Goal: Check status: Check status

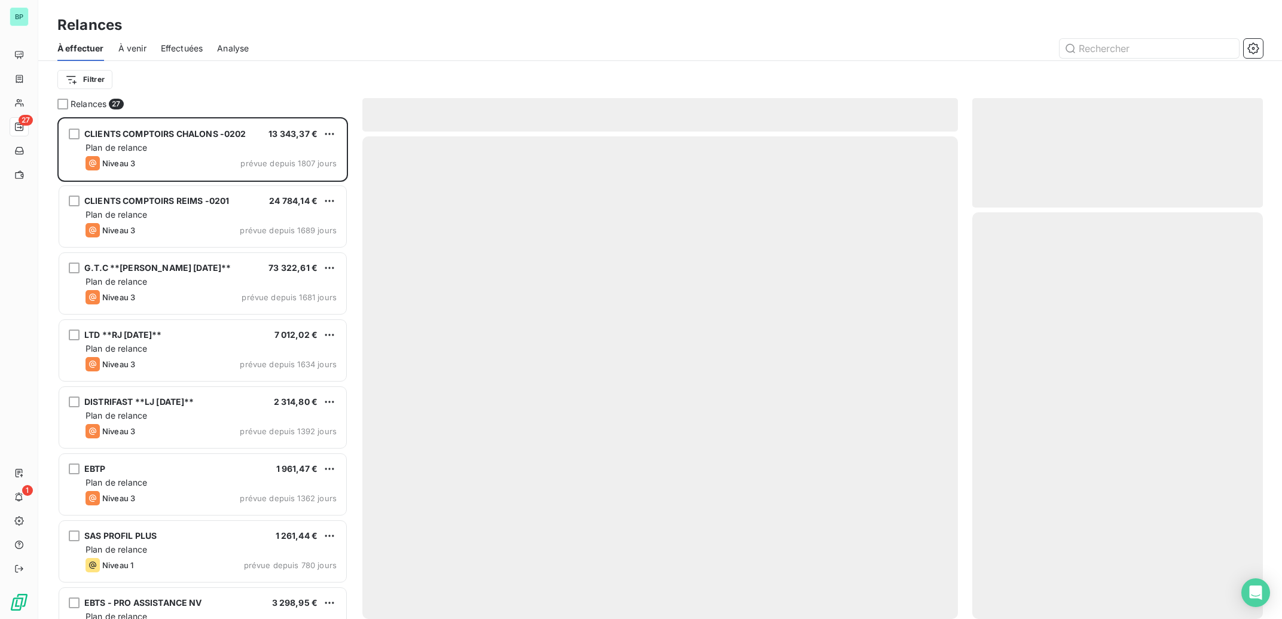
scroll to position [490, 279]
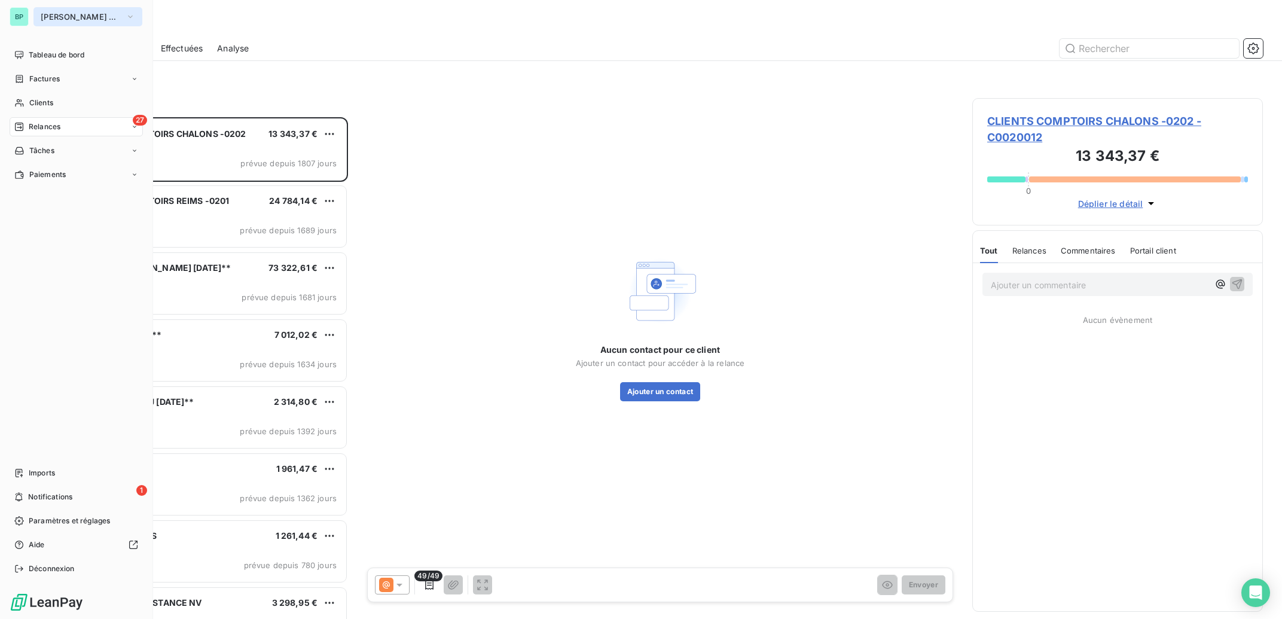
click at [125, 14] on button "Bertrand Pneus Champagne" at bounding box center [87, 16] width 109 height 19
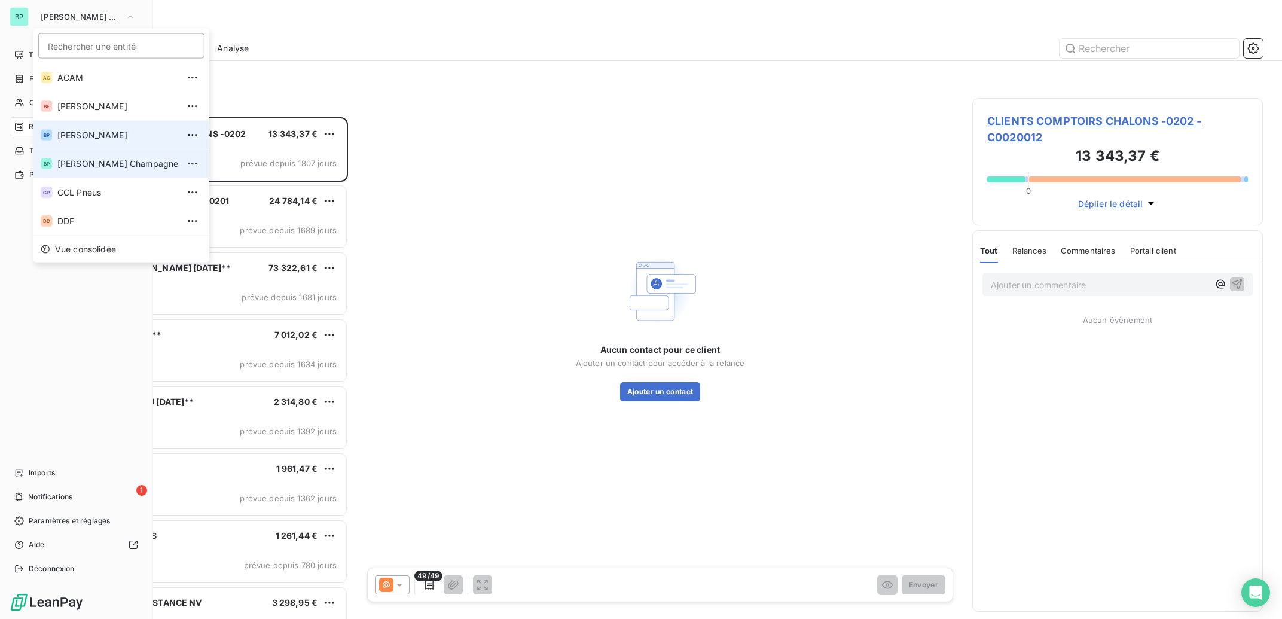
scroll to position [1, 1]
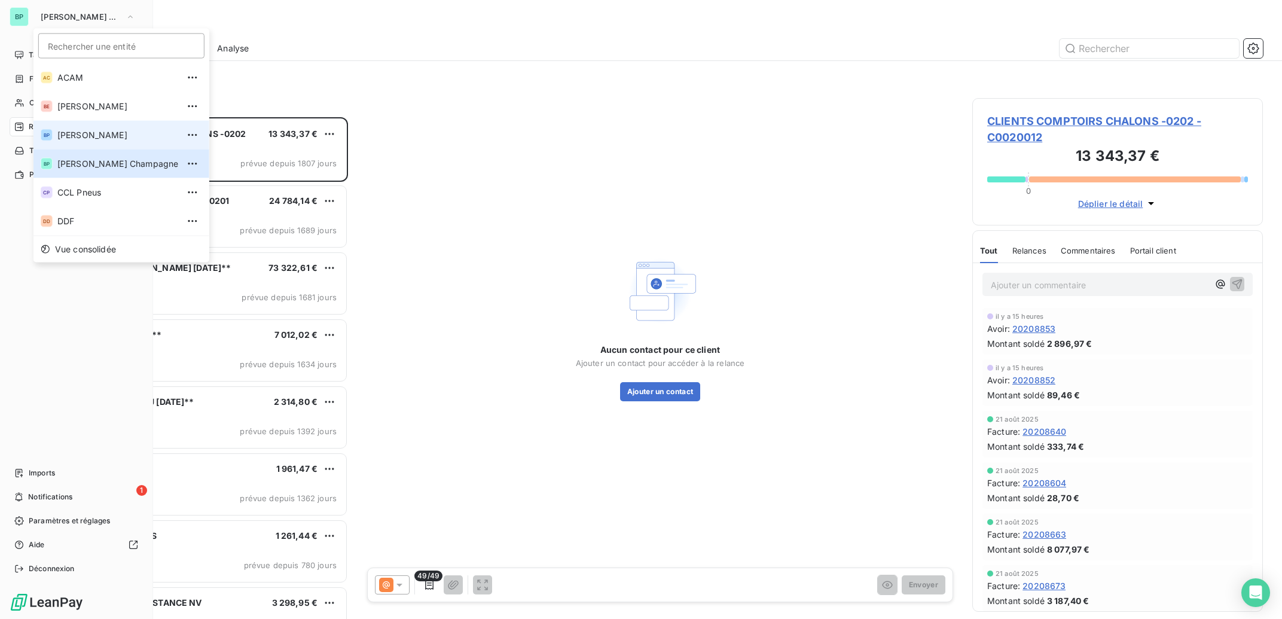
click at [108, 142] on li "BP Bertrand Pneus" at bounding box center [121, 135] width 176 height 29
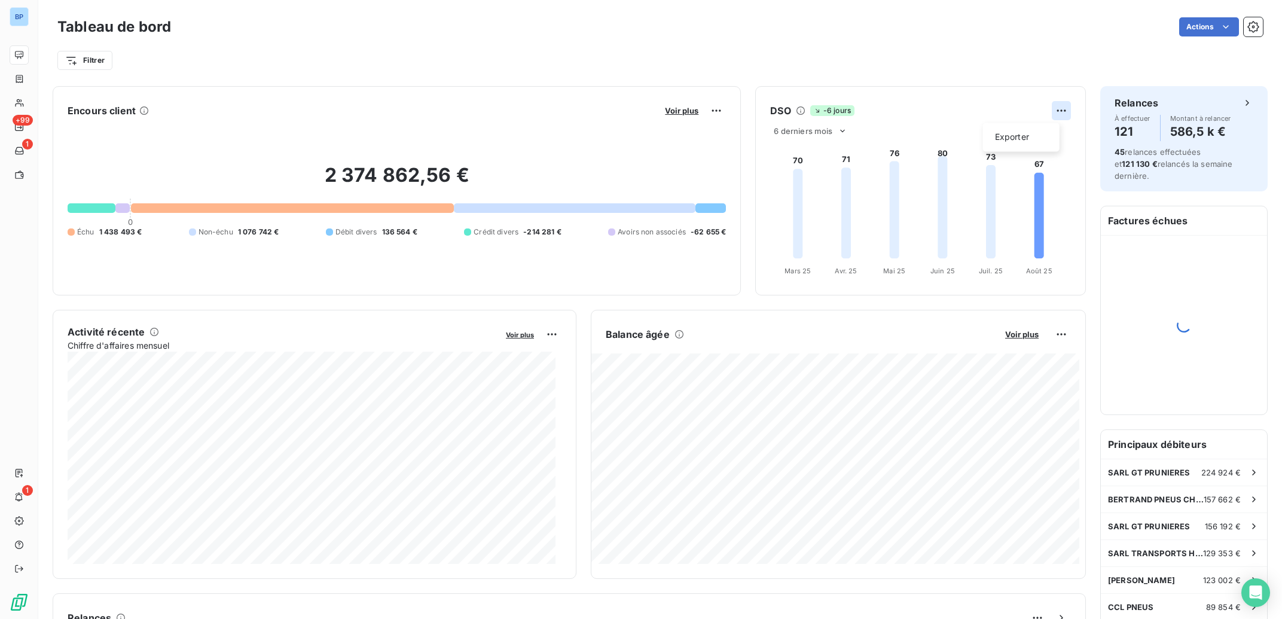
click at [1056, 107] on html "BP +99 1 1 Tableau de bord Actions Filtrer Encours client Voir plus 2 374 862,5…" at bounding box center [641, 309] width 1282 height 619
click at [801, 109] on html "BP +99 1 1 Tableau de bord Actions Filtrer Encours client Voir plus 2 374 862,5…" at bounding box center [641, 309] width 1282 height 619
click at [1048, 111] on html "BP +99 1 1 Tableau de bord Actions Filtrer Encours client Voir plus 2 374 862,5…" at bounding box center [641, 309] width 1282 height 619
click at [835, 105] on html "BP +99 1 1 Tableau de bord Actions Filtrer Encours client Voir plus 2 374 862,5…" at bounding box center [641, 309] width 1282 height 619
click at [810, 110] on span "-6 jours" at bounding box center [832, 110] width 44 height 11
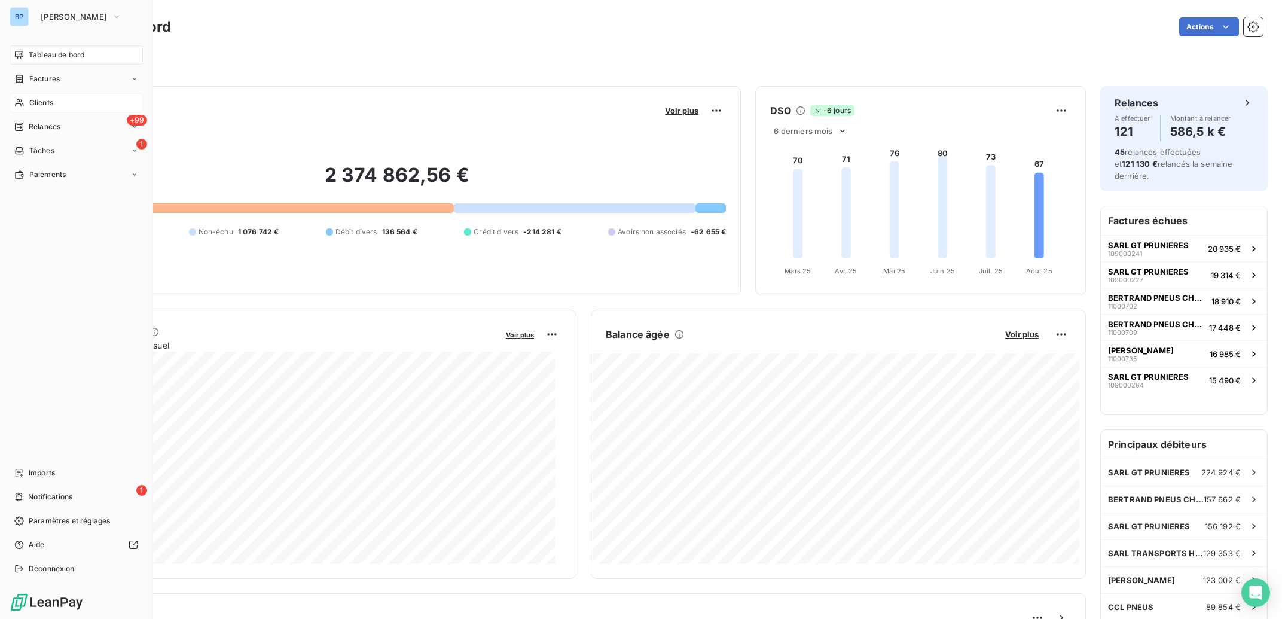
click at [44, 104] on span "Clients" at bounding box center [41, 102] width 24 height 11
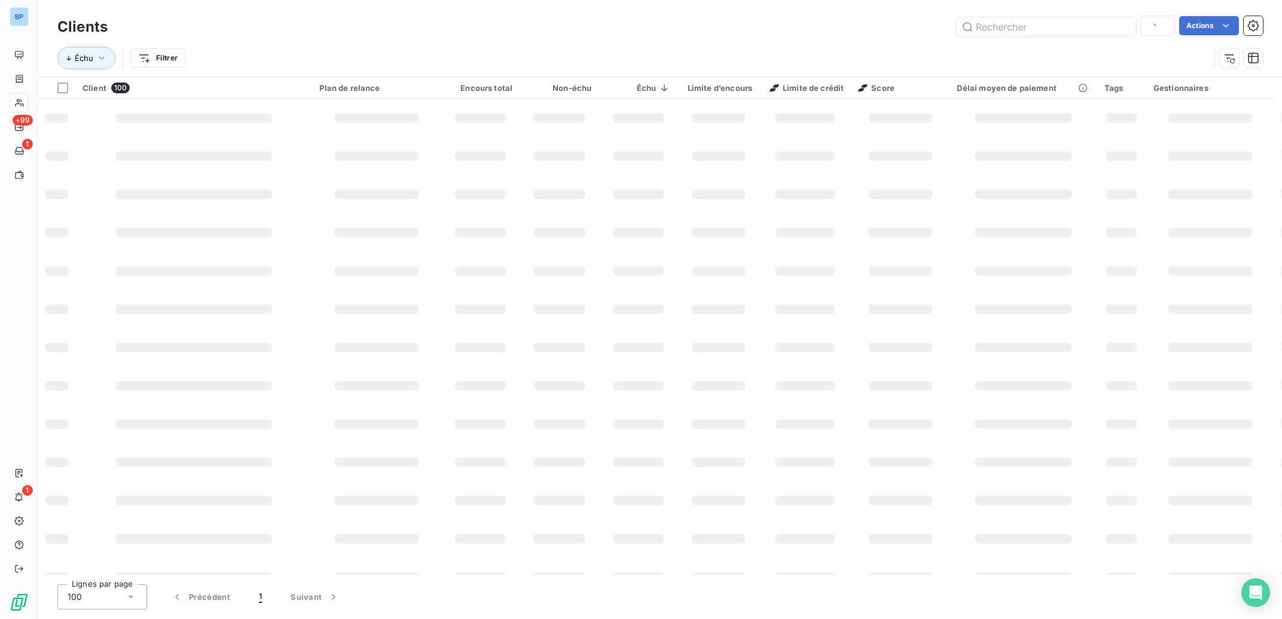
type input "SIT"
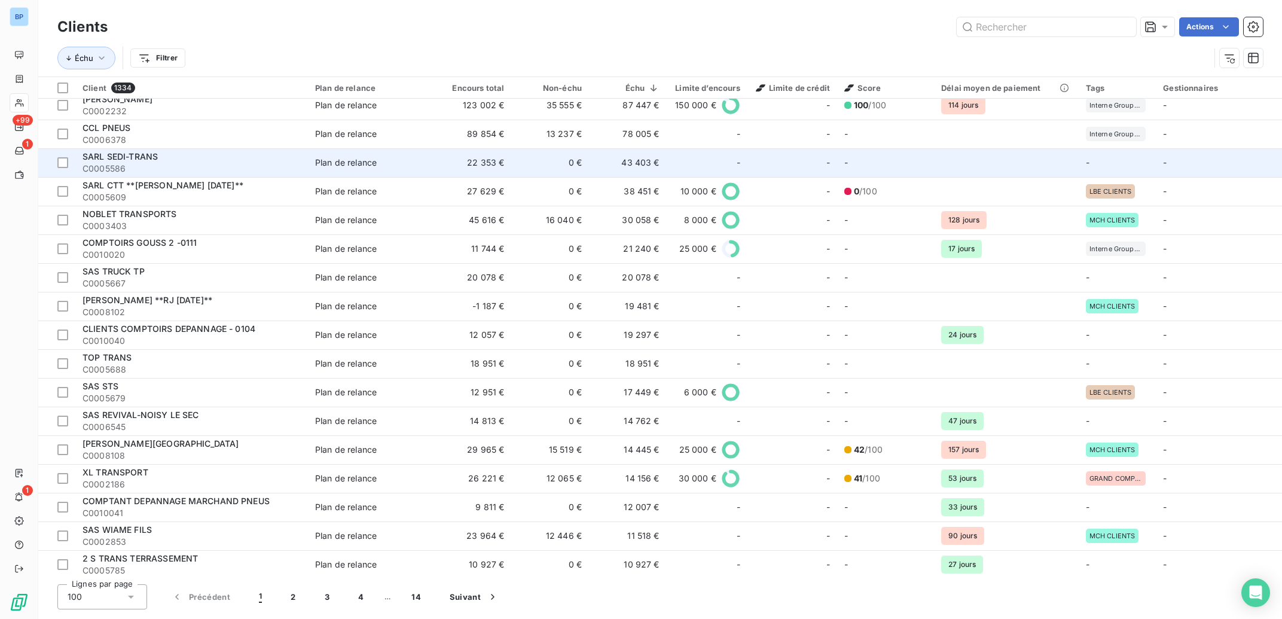
scroll to position [120, 0]
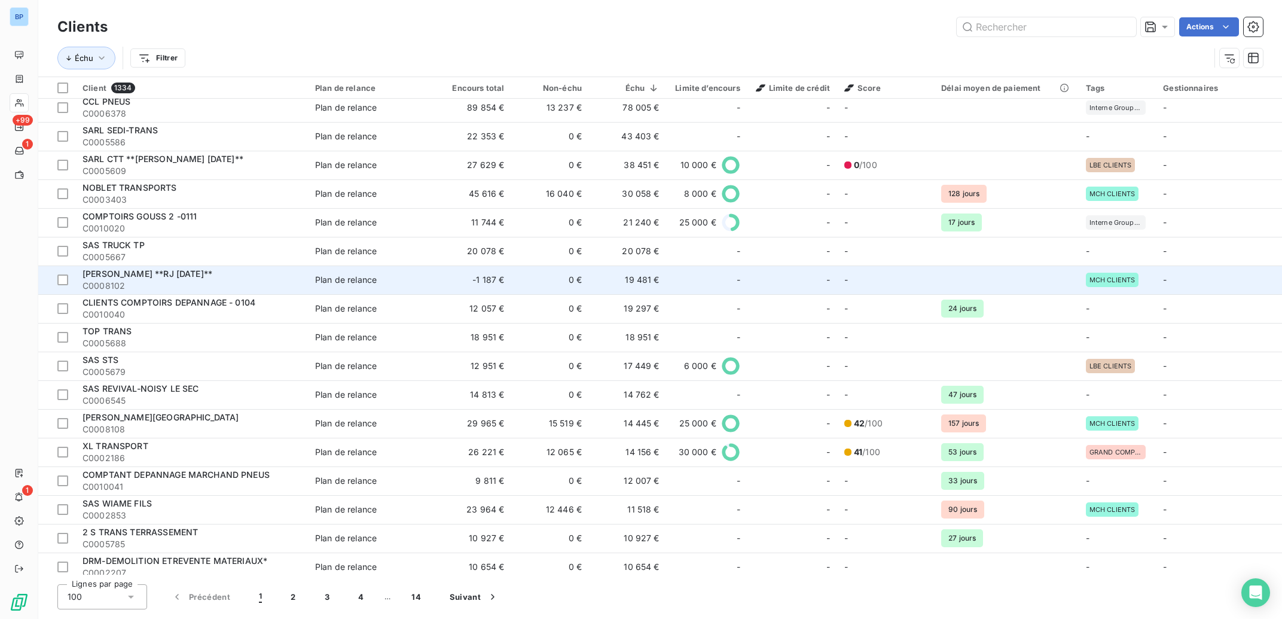
click at [631, 281] on td "19 481 €" at bounding box center [628, 279] width 78 height 29
